Goal: Find contact information: Find contact information

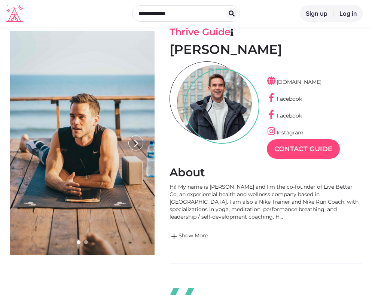
scroll to position [37, 0]
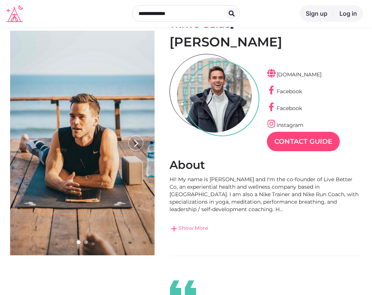
click at [197, 225] on link "add Show More" at bounding box center [266, 228] width 192 height 9
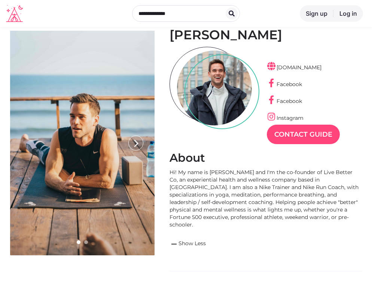
scroll to position [45, 0]
click at [313, 220] on div "Hi! My name is [PERSON_NAME] and I'm the co-founder of Live Better Co, an exper…" at bounding box center [266, 198] width 192 height 60
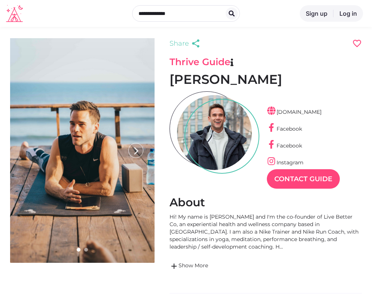
scroll to position [18, 33]
drag, startPoint x: 294, startPoint y: 216, endPoint x: 330, endPoint y: 216, distance: 35.9
click at [330, 216] on div "Hi! My name is [PERSON_NAME] and I'm the co-founder of Live Better Co, an exper…" at bounding box center [266, 231] width 192 height 37
copy div "Live Better Co"
click at [305, 112] on link "[DOMAIN_NAME]" at bounding box center [294, 112] width 55 height 7
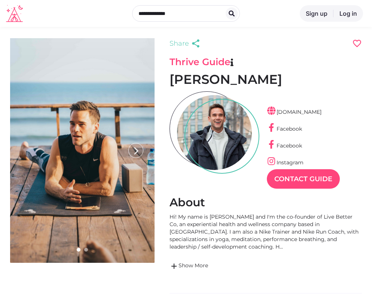
scroll to position [18, 33]
click at [211, 223] on div "Hi! My name is [PERSON_NAME] and I'm the co-founder of Live Better Co, an exper…" at bounding box center [266, 231] width 192 height 37
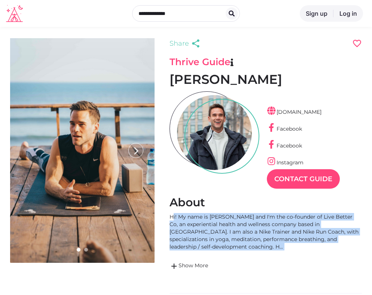
click at [211, 223] on div "Hi! My name is [PERSON_NAME] and I'm the co-founder of Live Better Co, an exper…" at bounding box center [266, 231] width 192 height 37
click at [204, 264] on link "add Show More" at bounding box center [266, 266] width 192 height 9
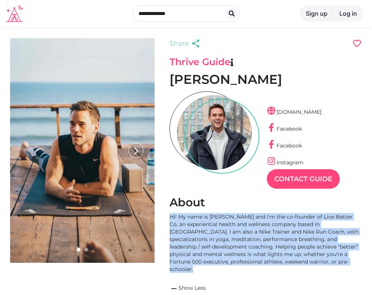
click at [206, 238] on div "Hi! My name is [PERSON_NAME] and I'm the co-founder of Live Better Co, an exper…" at bounding box center [266, 243] width 192 height 60
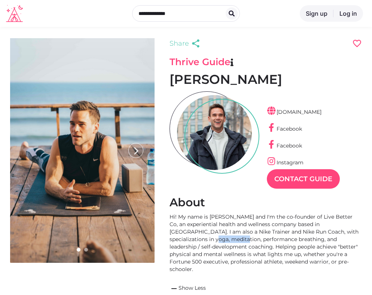
click at [206, 238] on div "Hi! My name is [PERSON_NAME] and I'm the co-founder of Live Better Co, an exper…" at bounding box center [266, 243] width 192 height 60
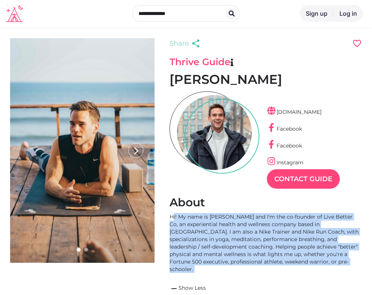
click at [206, 238] on div "Hi! My name is [PERSON_NAME] and I'm the co-founder of Live Better Co, an exper…" at bounding box center [266, 243] width 192 height 60
